Goal: Find specific page/section: Find specific page/section

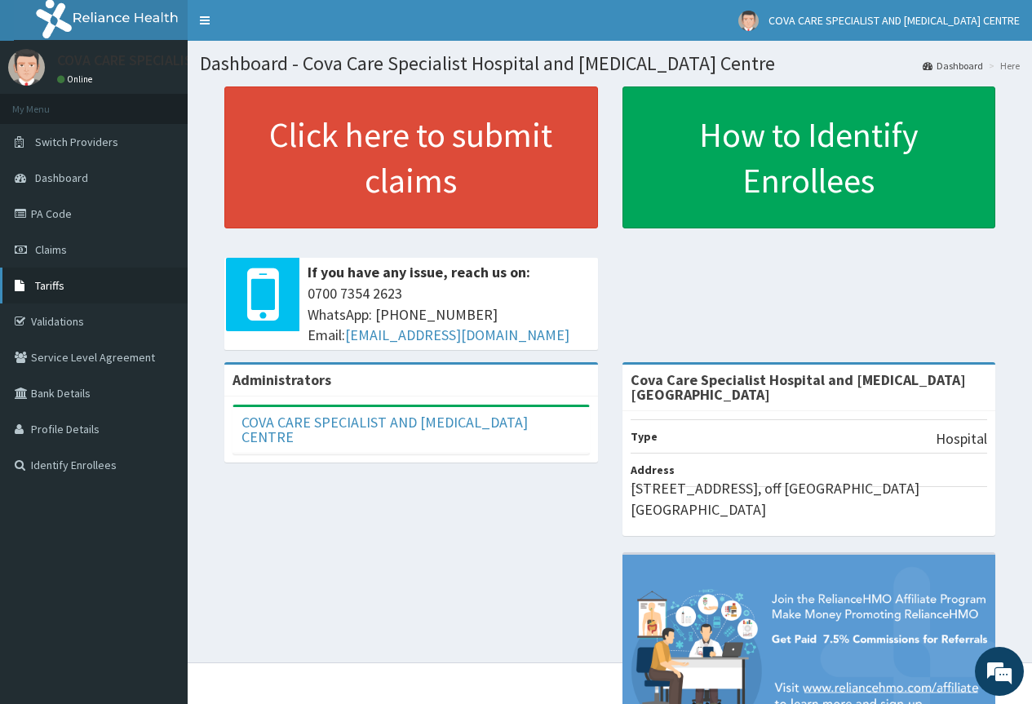
click at [92, 287] on link "Tariffs" at bounding box center [94, 286] width 188 height 36
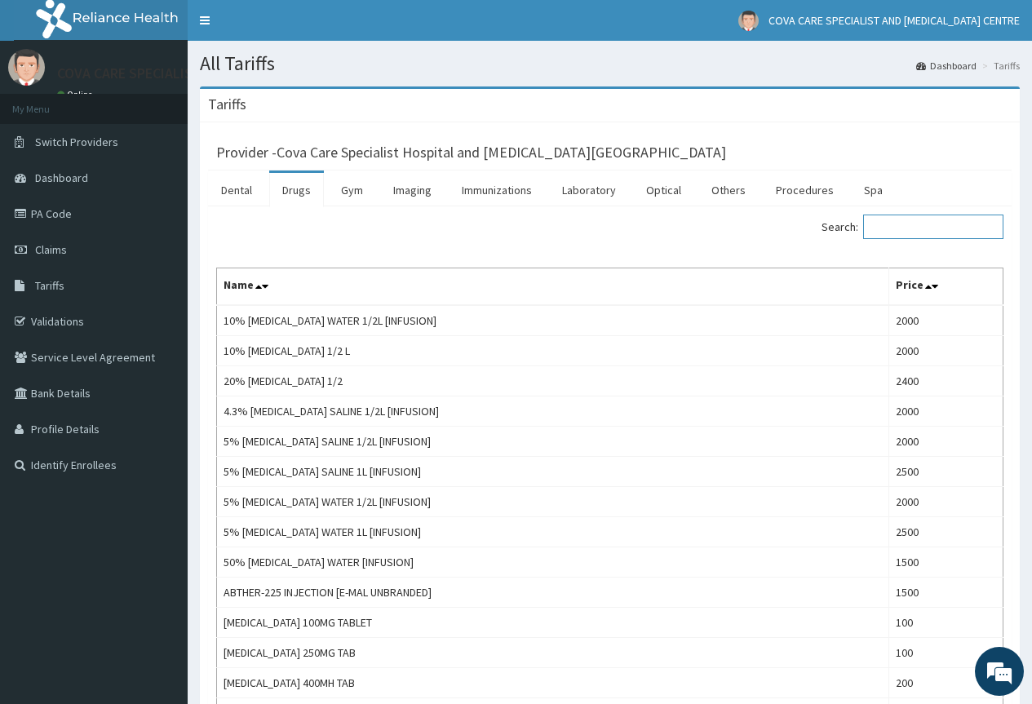
click at [910, 237] on input "Search:" at bounding box center [933, 227] width 140 height 24
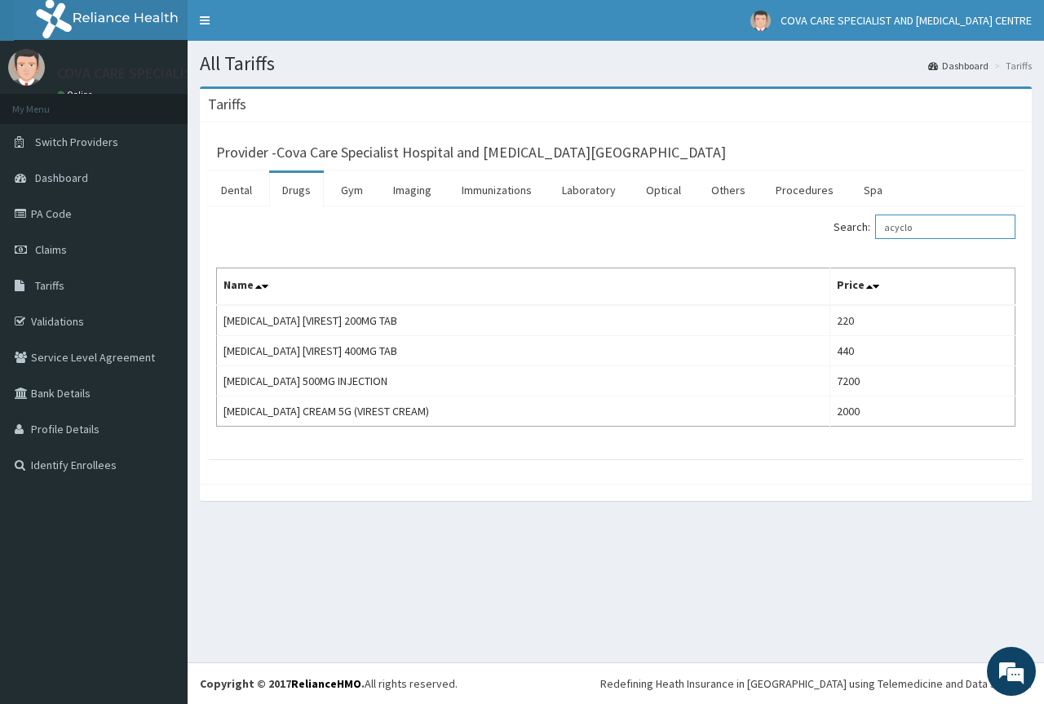
type input "acyclo"
click at [57, 219] on link "PA Code" at bounding box center [94, 214] width 188 height 36
